Goal: Find specific page/section: Find specific page/section

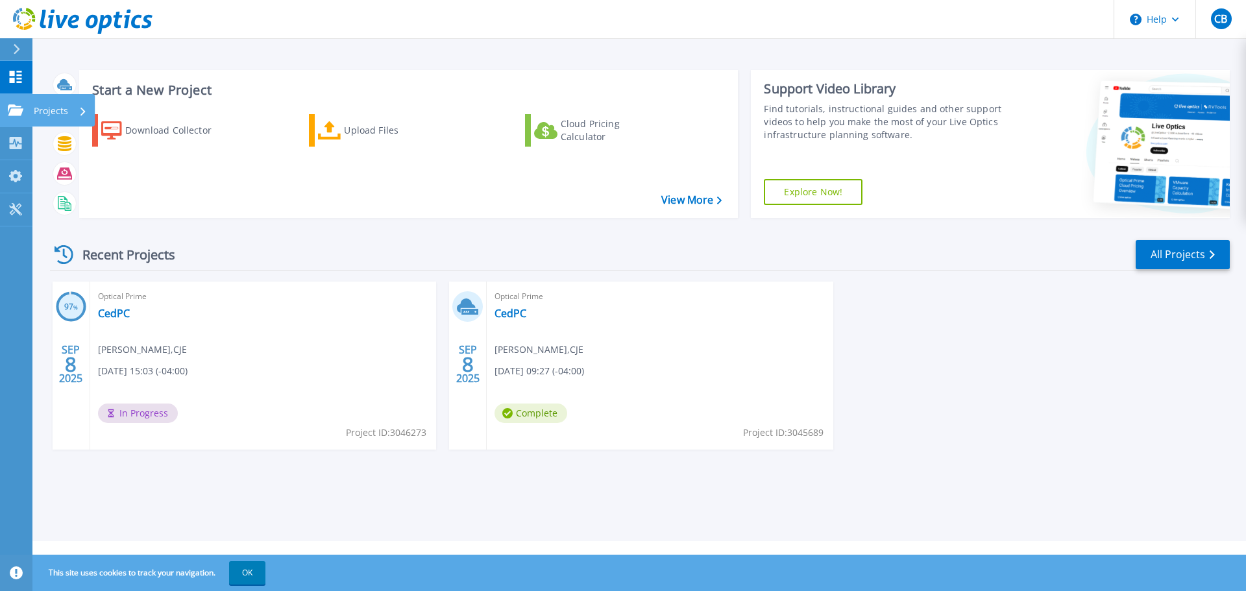
click at [18, 111] on icon at bounding box center [16, 109] width 16 height 11
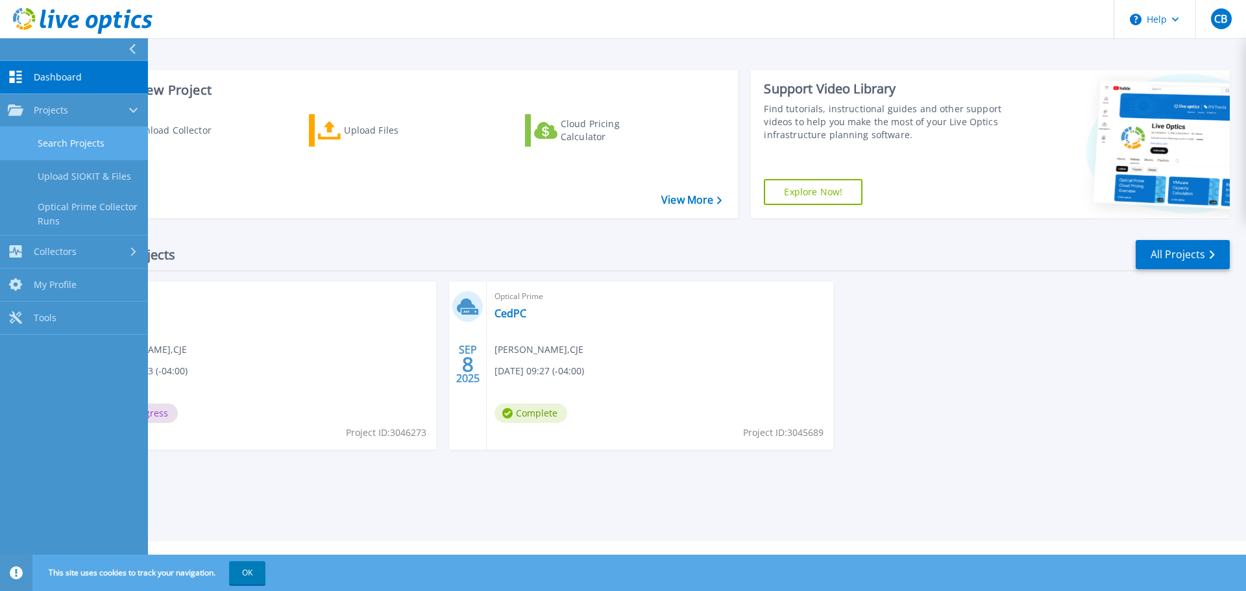
click at [89, 143] on link "Search Projects" at bounding box center [74, 143] width 148 height 33
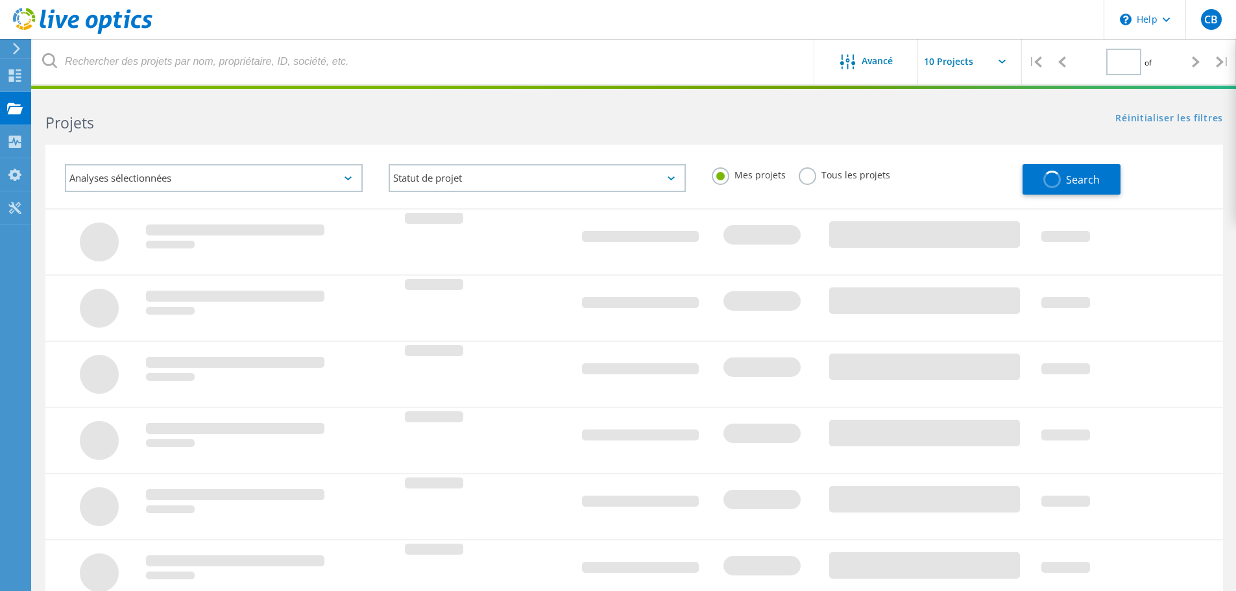
type input "1"
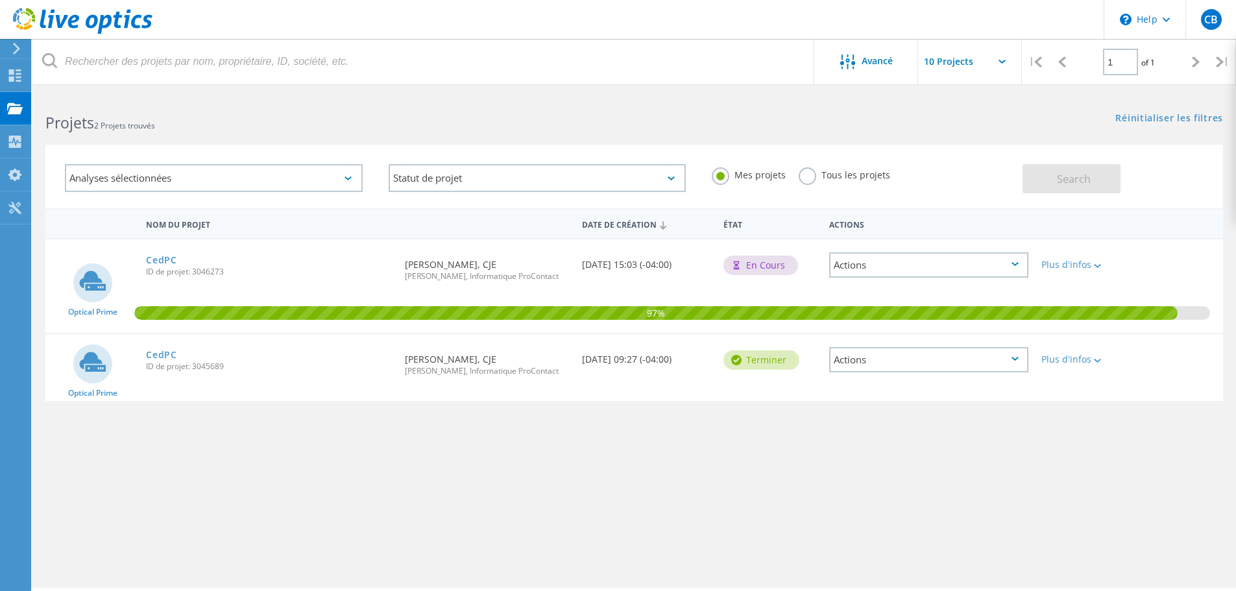
click at [1099, 354] on div "Plus d'infos" at bounding box center [1082, 355] width 94 height 43
click at [1089, 359] on div "Plus d'infos" at bounding box center [1082, 359] width 81 height 9
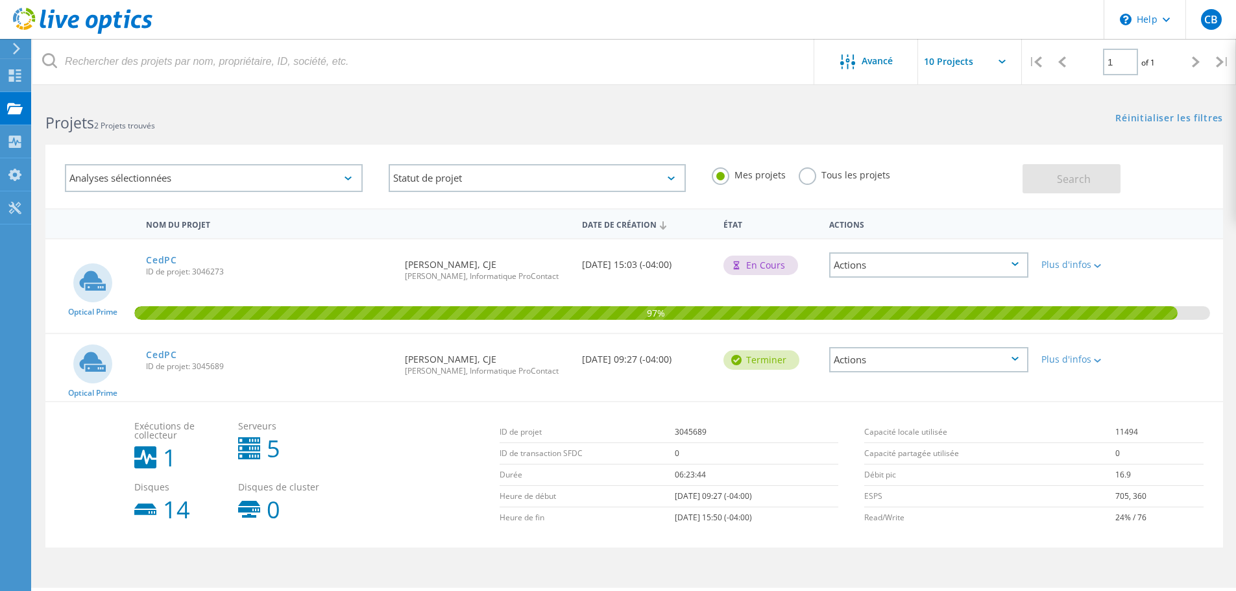
click at [1014, 367] on div "Actions" at bounding box center [928, 359] width 199 height 25
click at [908, 353] on div "Détails du projet" at bounding box center [929, 350] width 197 height 20
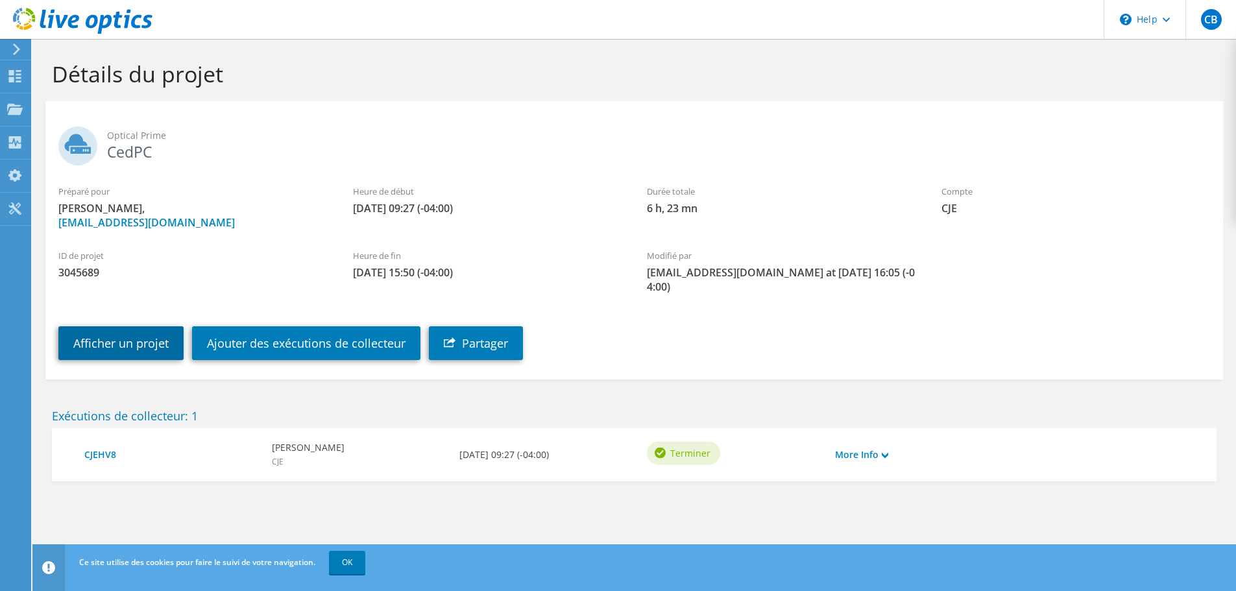
click at [127, 326] on link "Afficher un projet" at bounding box center [120, 343] width 125 height 34
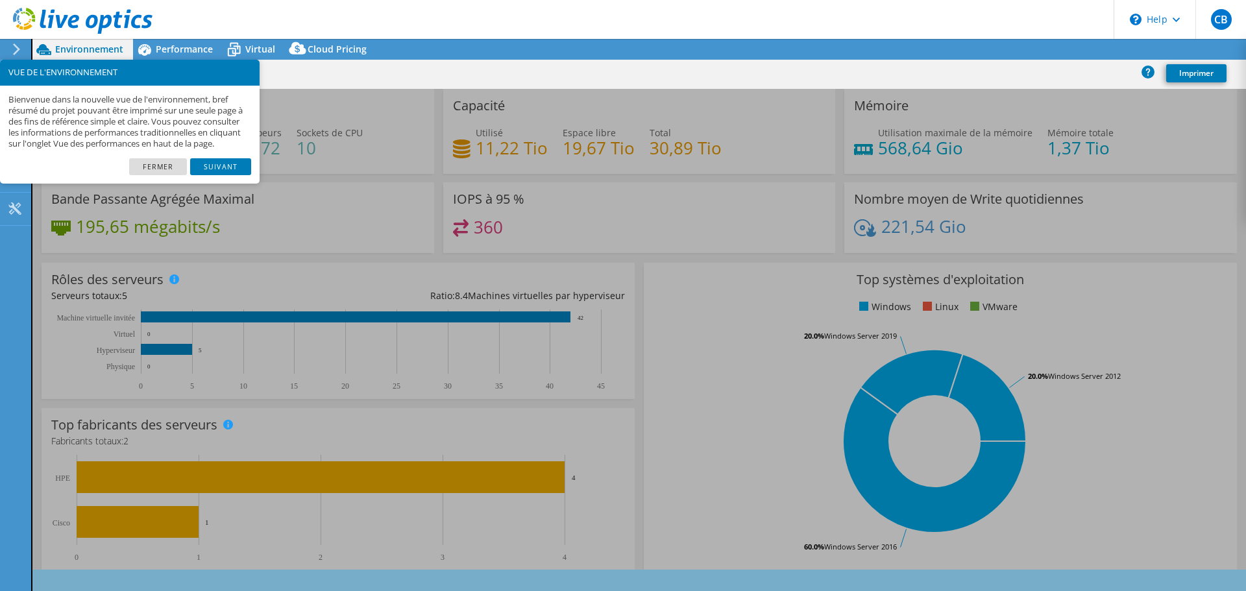
select select "USD"
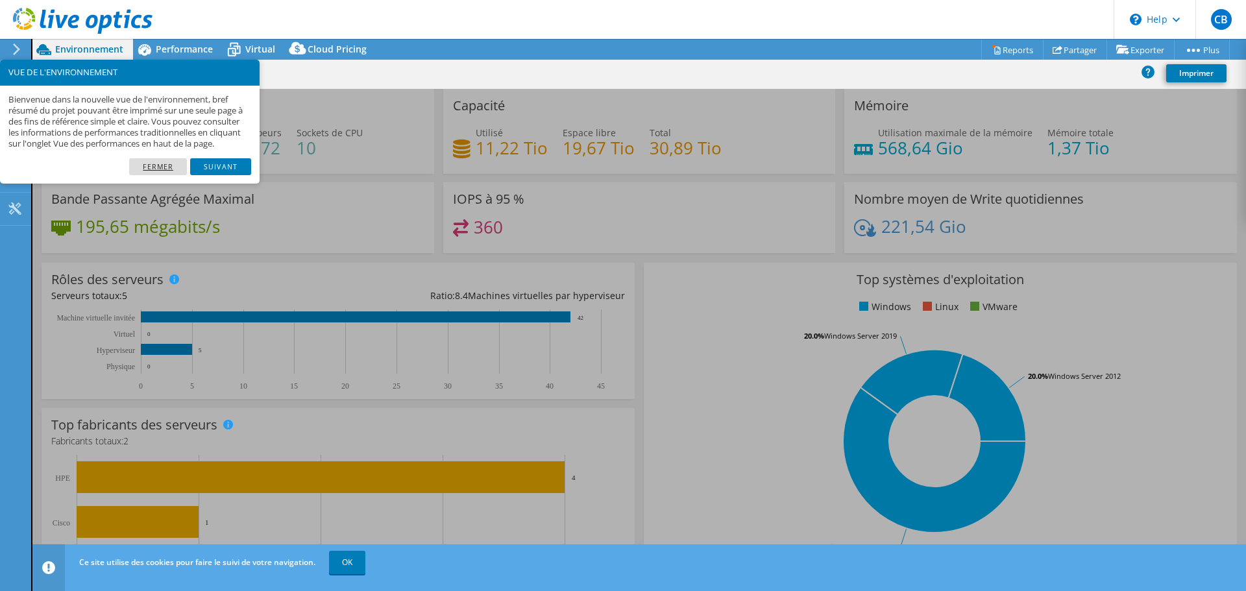
click at [167, 174] on link "Fermer" at bounding box center [158, 166] width 58 height 17
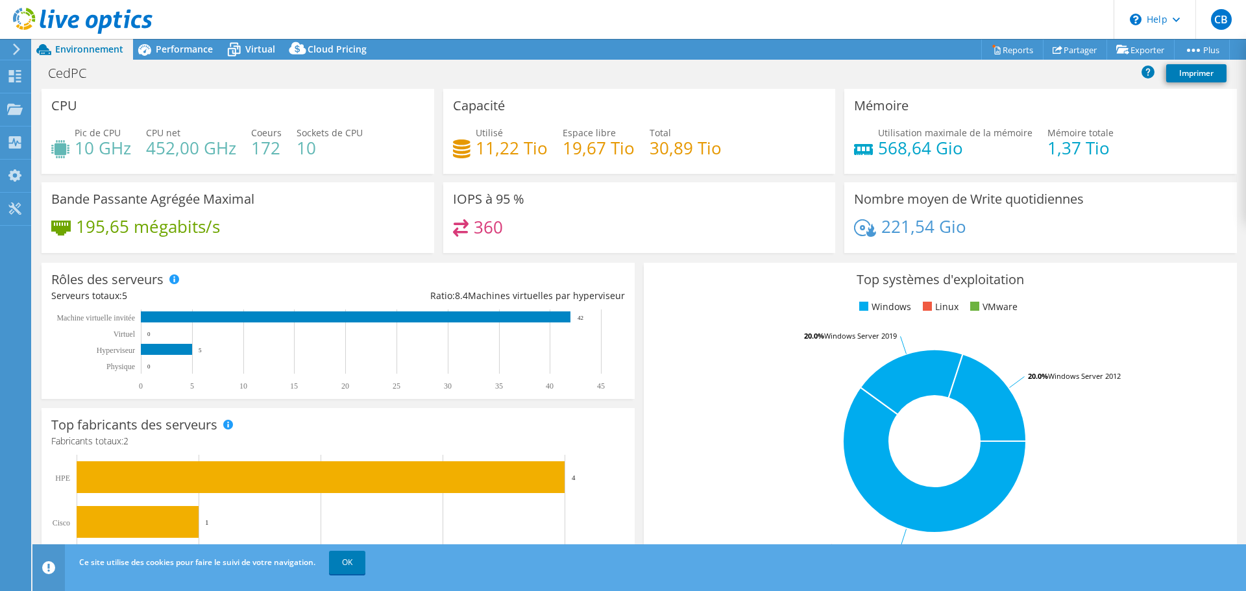
click at [757, 391] on rect at bounding box center [934, 441] width 562 height 227
